Goal: Obtain resource: Obtain resource

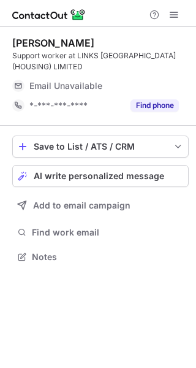
scroll to position [248, 196]
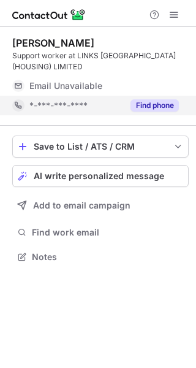
click at [159, 105] on button "Find phone" at bounding box center [154, 105] width 48 height 12
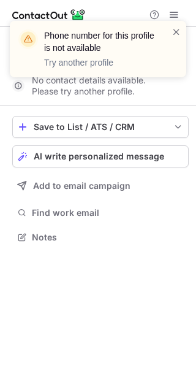
scroll to position [229, 196]
click at [175, 34] on span at bounding box center [177, 32] width 10 height 12
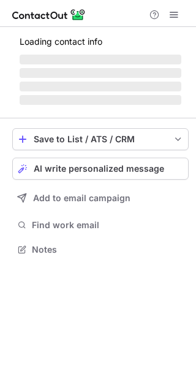
scroll to position [6, 6]
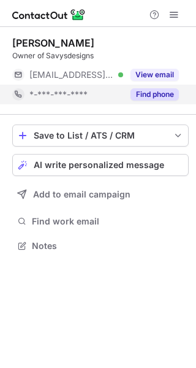
click at [159, 94] on button "Find phone" at bounding box center [154, 94] width 48 height 12
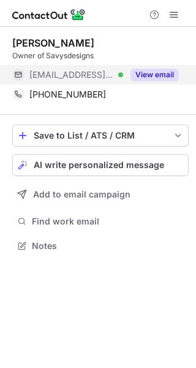
click at [162, 75] on button "View email" at bounding box center [154, 75] width 48 height 12
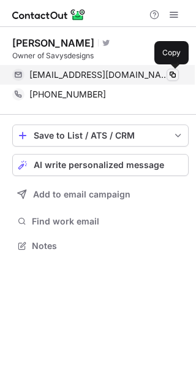
click at [175, 75] on span at bounding box center [173, 75] width 10 height 10
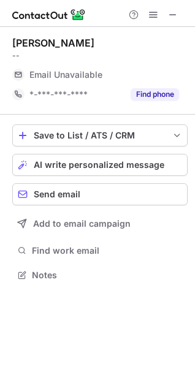
scroll to position [267, 195]
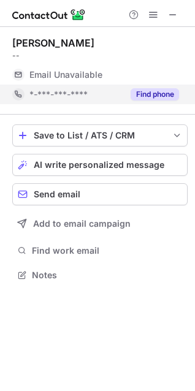
click at [145, 96] on button "Find phone" at bounding box center [154, 94] width 48 height 12
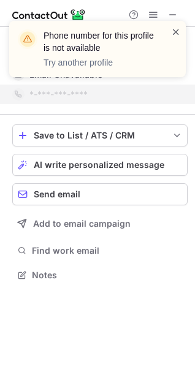
click at [173, 28] on span at bounding box center [176, 32] width 10 height 12
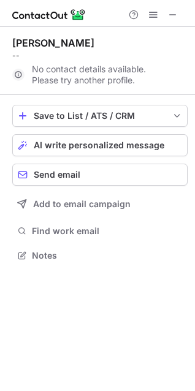
scroll to position [247, 195]
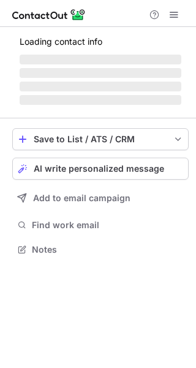
scroll to position [237, 196]
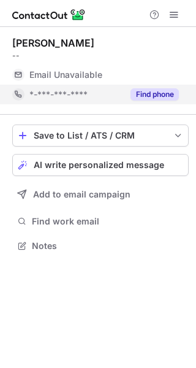
click at [165, 90] on button "Find phone" at bounding box center [154, 94] width 48 height 12
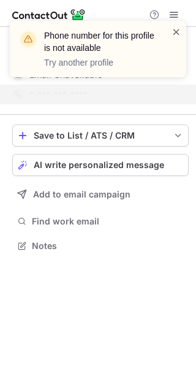
click at [175, 32] on span at bounding box center [177, 32] width 10 height 12
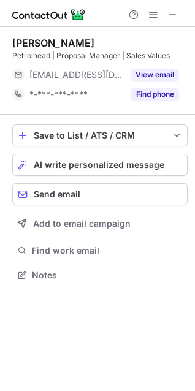
scroll to position [267, 195]
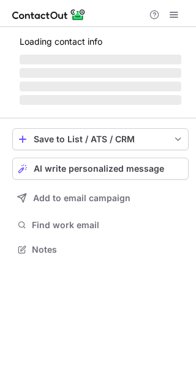
scroll to position [237, 196]
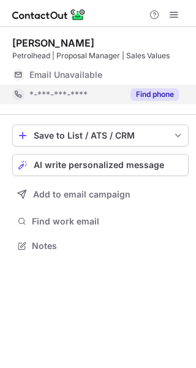
click at [142, 96] on button "Find phone" at bounding box center [154, 94] width 48 height 12
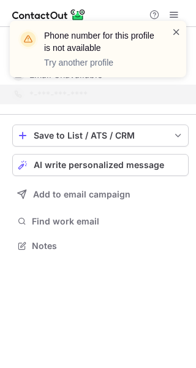
click at [175, 36] on span at bounding box center [177, 32] width 10 height 12
